Goal: Subscribe to service/newsletter

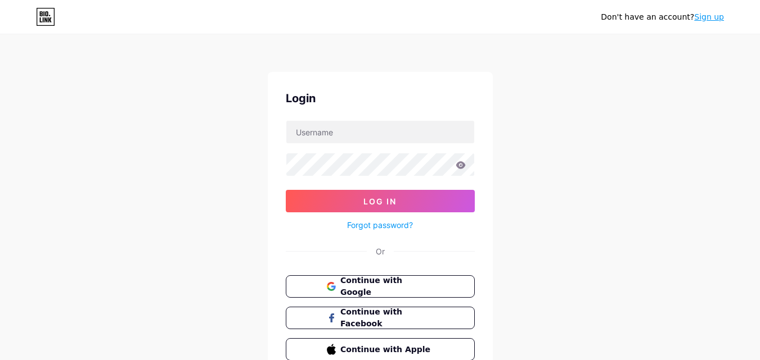
click at [341, 280] on span "Continue with Google" at bounding box center [386, 287] width 93 height 24
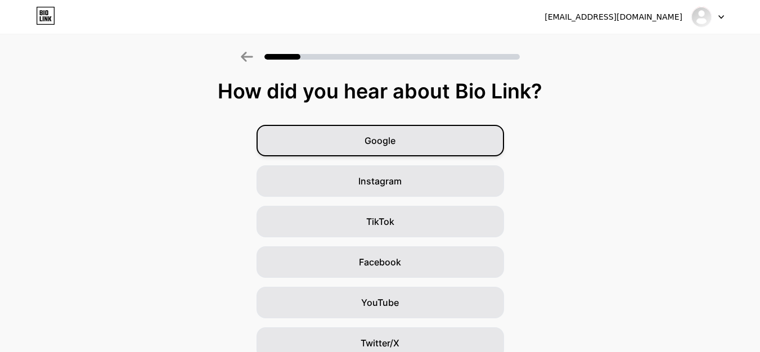
click at [416, 152] on div "Google" at bounding box center [379, 140] width 247 height 31
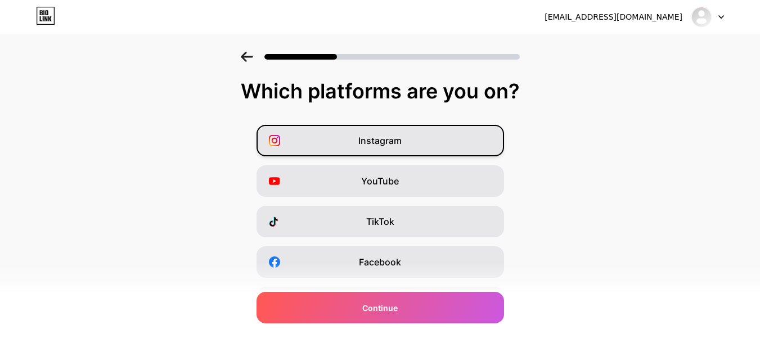
click at [386, 140] on span "Instagram" at bounding box center [379, 140] width 43 height 13
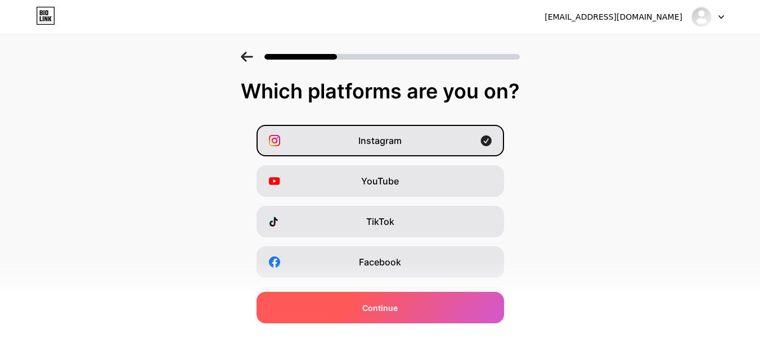
click at [345, 306] on div "Continue" at bounding box center [379, 307] width 247 height 31
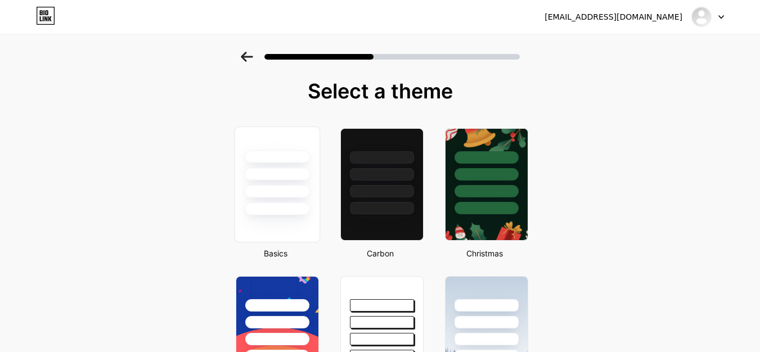
click at [303, 213] on div at bounding box center [277, 208] width 66 height 13
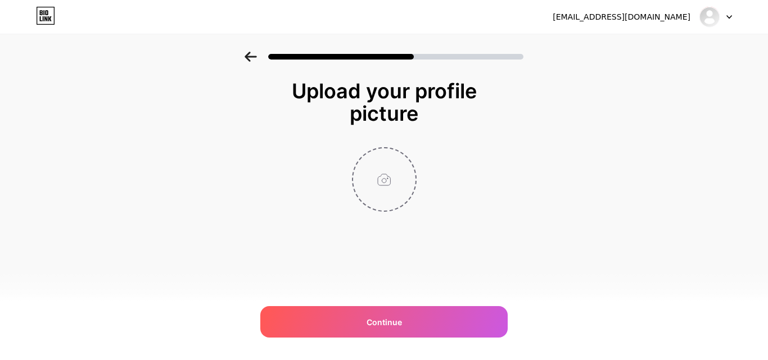
click at [386, 193] on input "file" at bounding box center [384, 179] width 62 height 62
type input "C:\fakepath\Untitled design - 2025-09-26T195207.087.png"
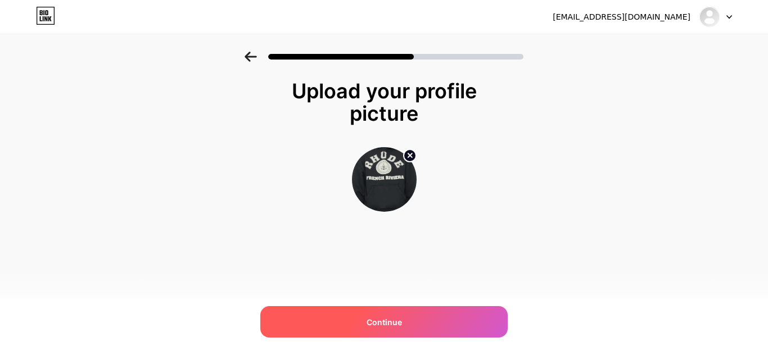
click at [341, 312] on div "Continue" at bounding box center [383, 321] width 247 height 31
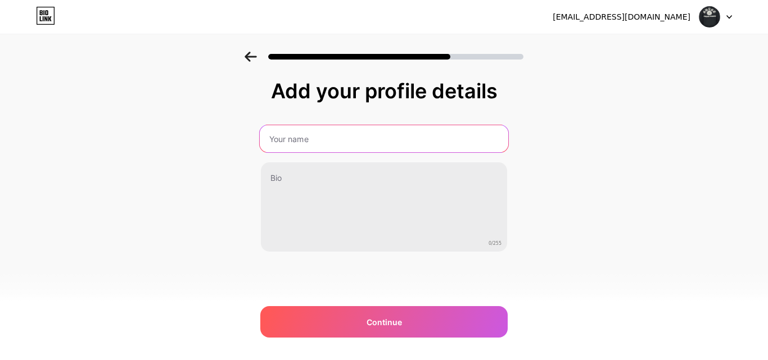
click at [270, 145] on input "text" at bounding box center [384, 138] width 249 height 27
type input "[PERSON_NAME] Hoodie"
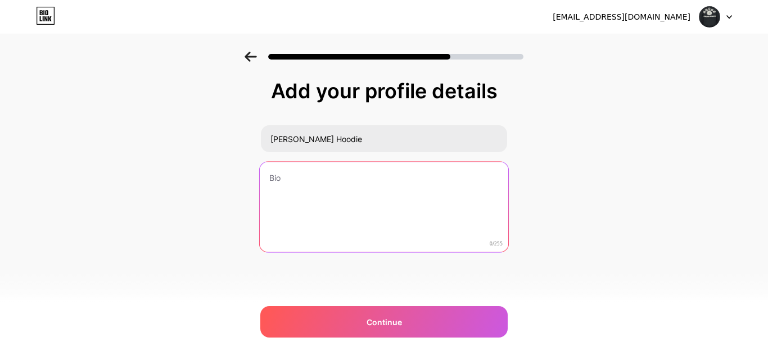
click at [315, 186] on textarea at bounding box center [384, 208] width 249 height 92
paste textarea "Shop authentic [PERSON_NAME] Hoodies in the [GEOGRAPHIC_DATA] – premium streetw…"
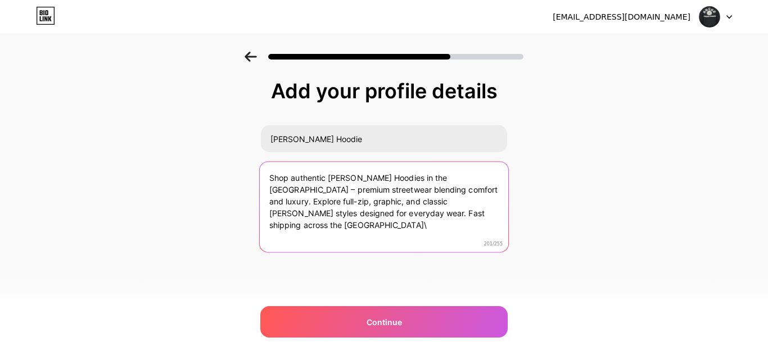
paste textarea "[URL][DOMAIN_NAME]"
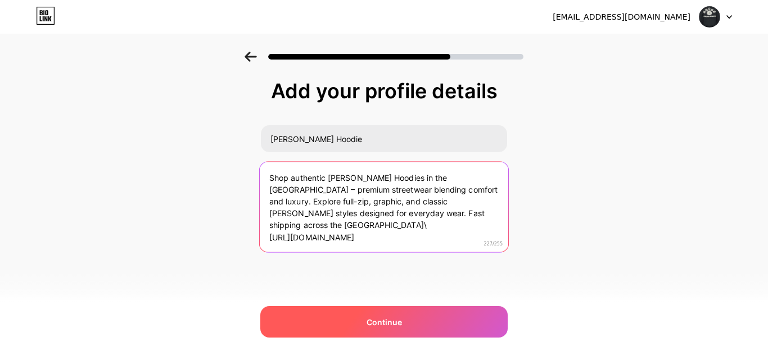
type textarea "Shop authentic [PERSON_NAME] Hoodies in the [GEOGRAPHIC_DATA] – premium streetw…"
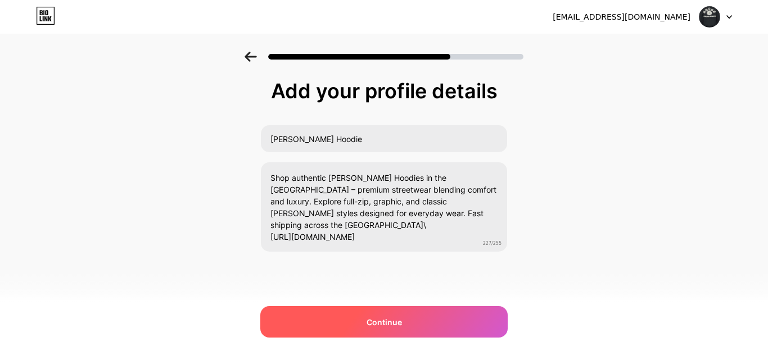
click at [349, 330] on div "Continue" at bounding box center [383, 321] width 247 height 31
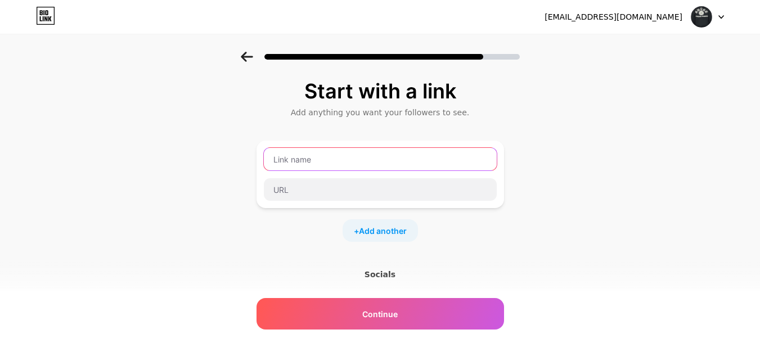
click at [323, 158] on input "text" at bounding box center [380, 159] width 233 height 22
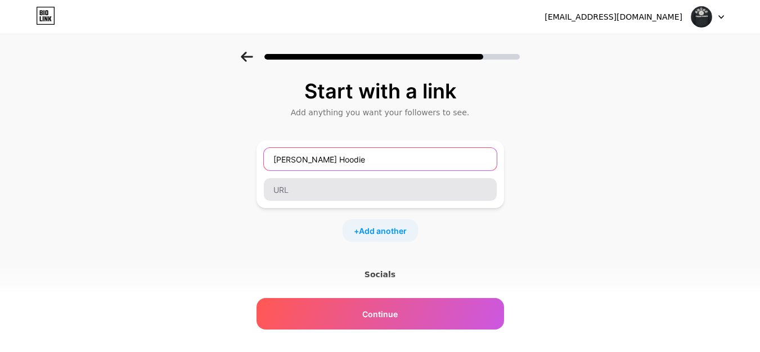
type input "[PERSON_NAME] Hoodie"
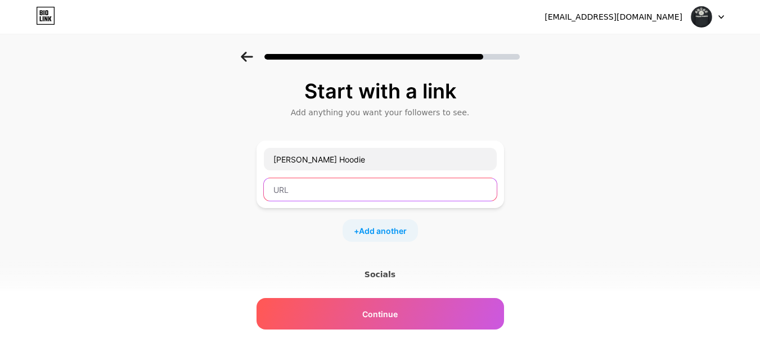
click at [291, 195] on input "text" at bounding box center [380, 189] width 233 height 22
paste input "[URL][DOMAIN_NAME]"
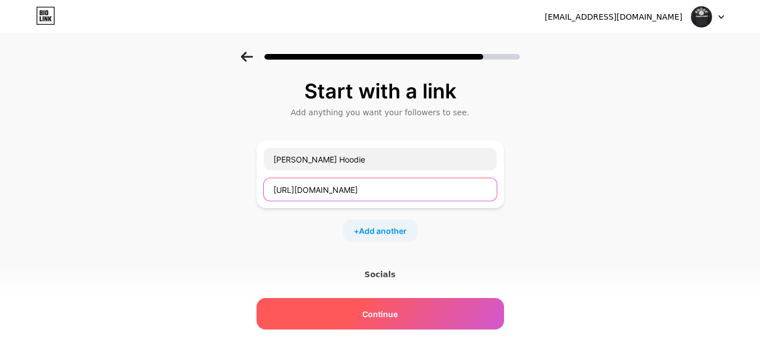
type input "[URL][DOMAIN_NAME]"
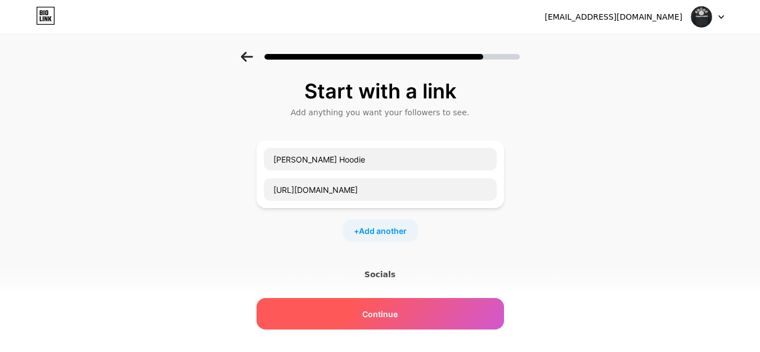
click at [383, 317] on span "Continue" at bounding box center [379, 314] width 35 height 12
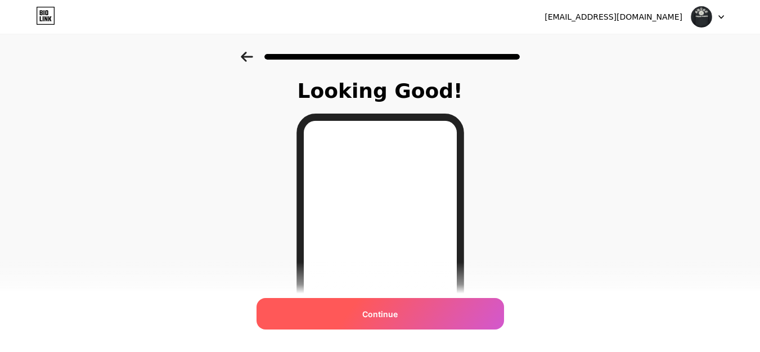
click at [347, 312] on div "Continue" at bounding box center [379, 313] width 247 height 31
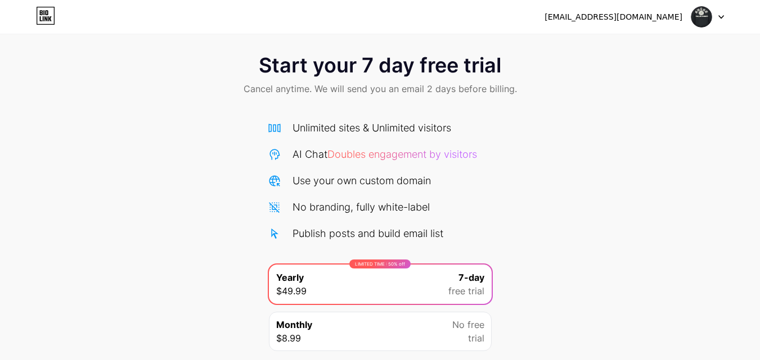
scroll to position [8, 0]
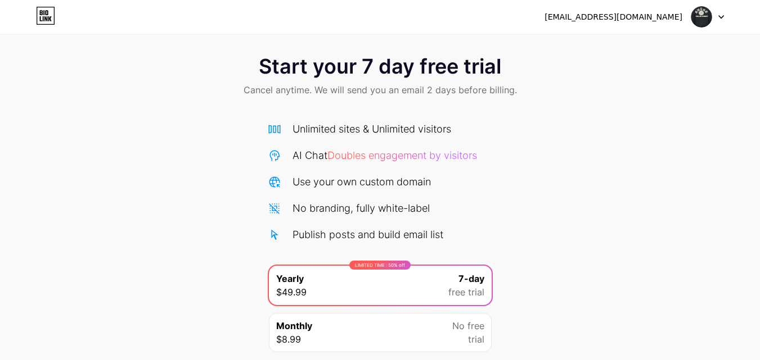
click at [707, 8] on img at bounding box center [700, 16] width 21 height 21
click at [664, 15] on div "[EMAIL_ADDRESS][DOMAIN_NAME]" at bounding box center [613, 17] width 138 height 12
click at [694, 13] on img at bounding box center [700, 16] width 21 height 21
click at [634, 16] on div "[EMAIL_ADDRESS][DOMAIN_NAME]" at bounding box center [613, 17] width 138 height 12
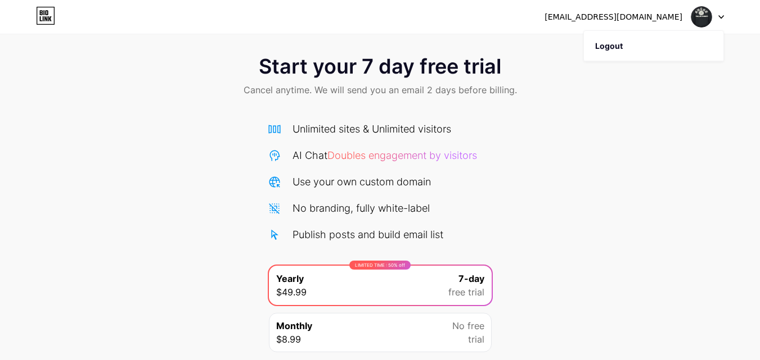
click at [575, 145] on div "Start your 7 day free trial Cancel anytime. We will send you an email 2 days be…" at bounding box center [380, 222] width 760 height 356
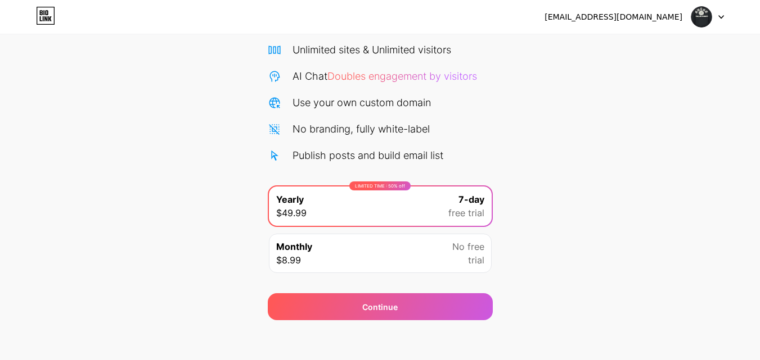
scroll to position [92, 0]
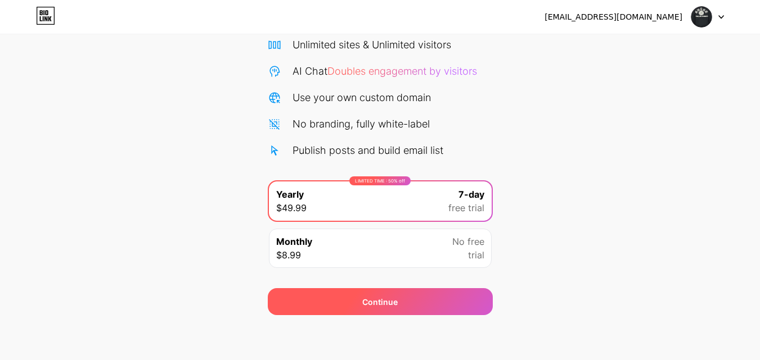
click at [371, 305] on span "Continue" at bounding box center [379, 302] width 35 height 12
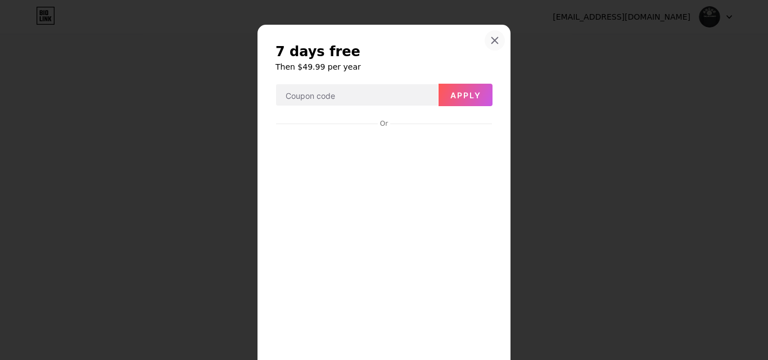
click at [490, 40] on icon at bounding box center [494, 40] width 9 height 9
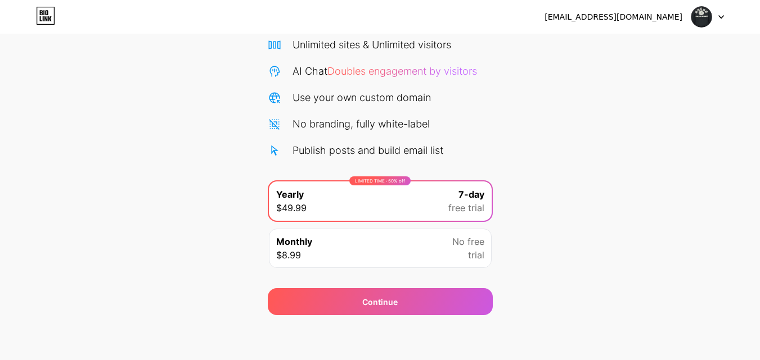
click at [363, 241] on div "Monthly $8.99 No free trial" at bounding box center [380, 248] width 223 height 39
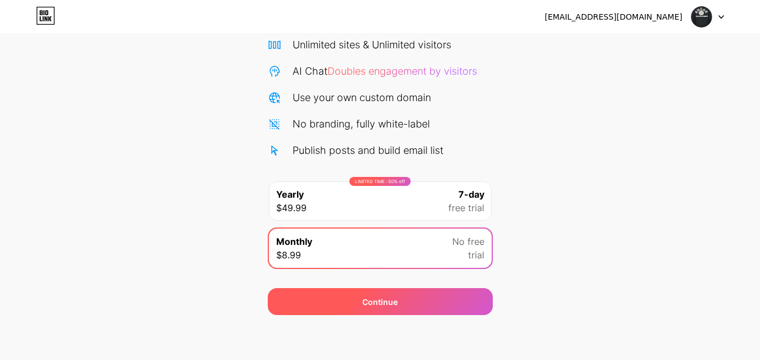
click at [364, 300] on span "Continue" at bounding box center [379, 302] width 35 height 12
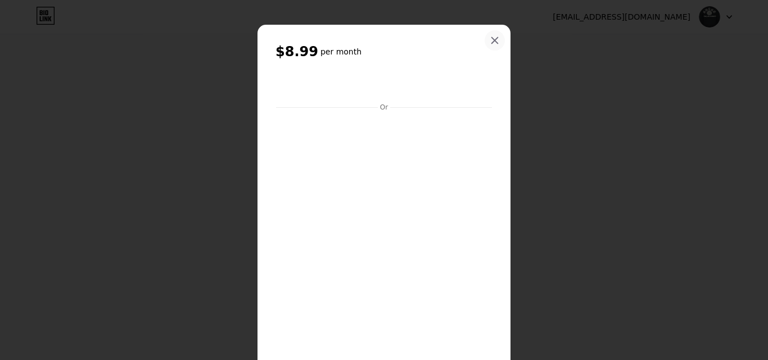
click at [491, 39] on icon at bounding box center [494, 40] width 9 height 9
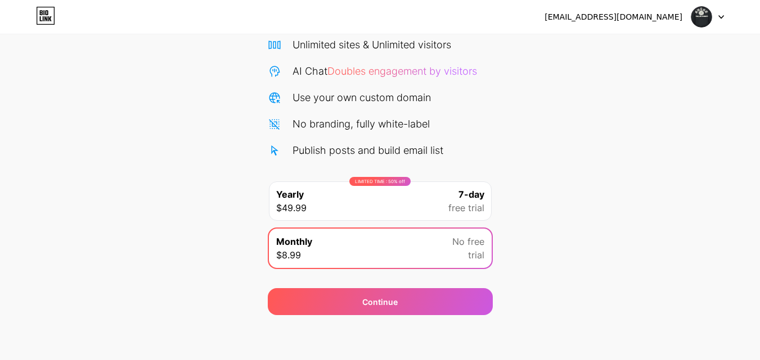
click at [318, 98] on div "Use your own custom domain" at bounding box center [361, 97] width 138 height 15
click at [231, 87] on div "Start your 7 day free trial Cancel anytime. We will send you an email 2 days be…" at bounding box center [380, 138] width 760 height 356
click at [371, 70] on span "Doubles engagement by visitors" at bounding box center [402, 71] width 150 height 12
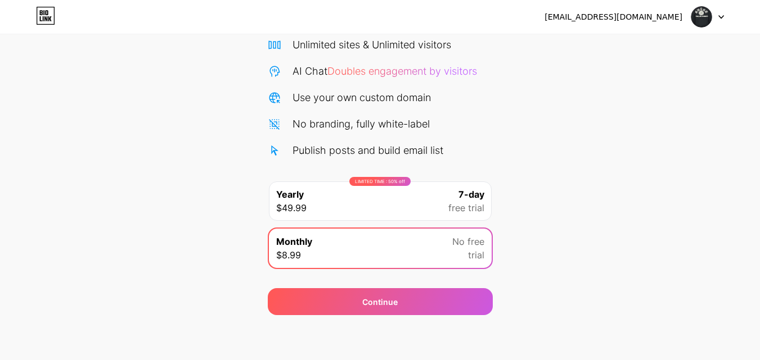
click at [250, 102] on div "Start your 7 day free trial Cancel anytime. We will send you an email 2 days be…" at bounding box center [380, 138] width 760 height 356
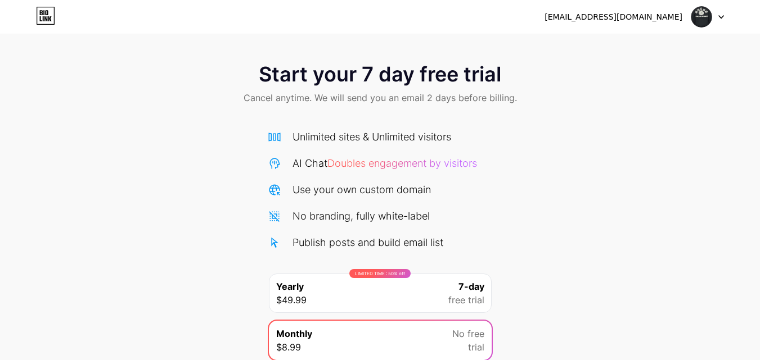
click at [339, 134] on div "Unlimited sites & Unlimited visitors" at bounding box center [371, 136] width 159 height 15
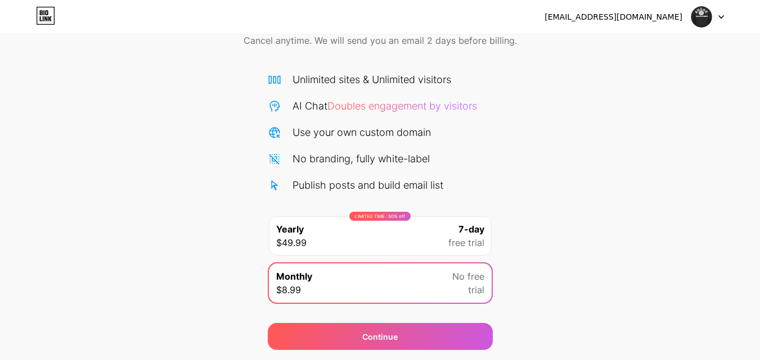
scroll to position [92, 0]
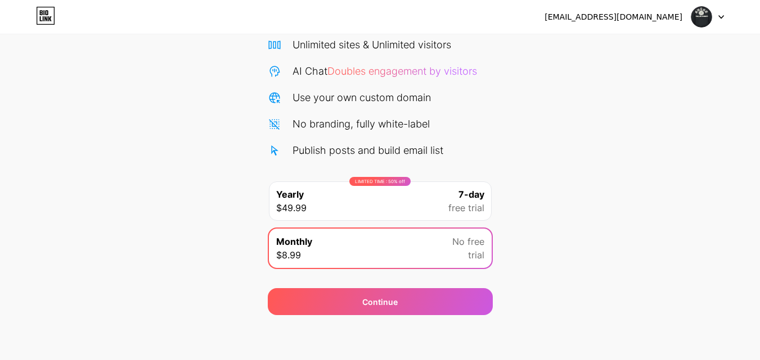
click at [702, 17] on img at bounding box center [700, 16] width 21 height 21
